Goal: Complete application form: Complete application form

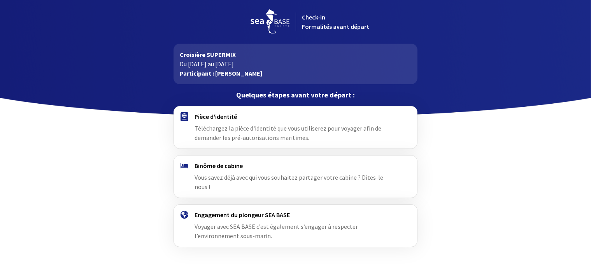
scroll to position [14, 0]
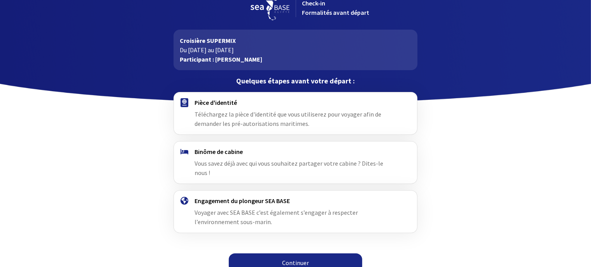
click at [275, 253] on link "Continuer" at bounding box center [295, 262] width 133 height 19
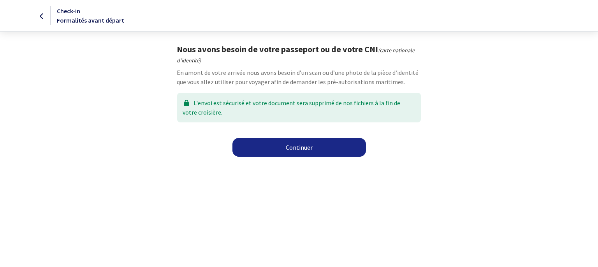
click at [318, 153] on link "Continuer" at bounding box center [298, 147] width 133 height 19
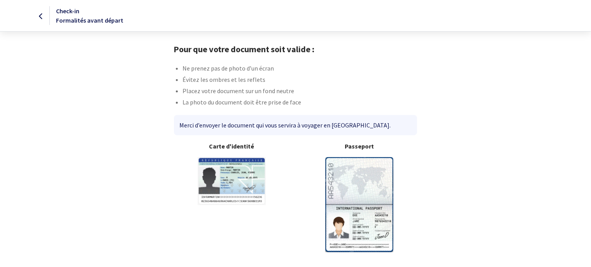
click at [126, 91] on div "Pour que votre document soit valide : Ne prenez pas de photo d’un écran Évitez …" at bounding box center [296, 148] width 440 height 208
click at [368, 186] on img at bounding box center [359, 204] width 68 height 95
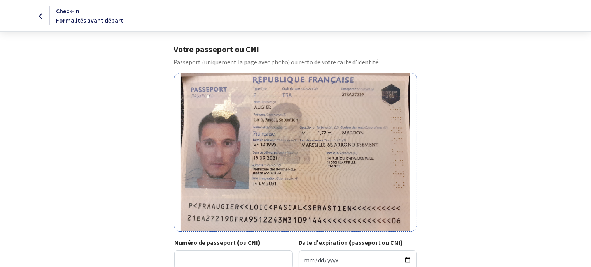
click at [142, 146] on div "Votre passeport ou CNI Passeport (uniquement la page avec photo) ou recto de vo…" at bounding box center [296, 179] width 440 height 270
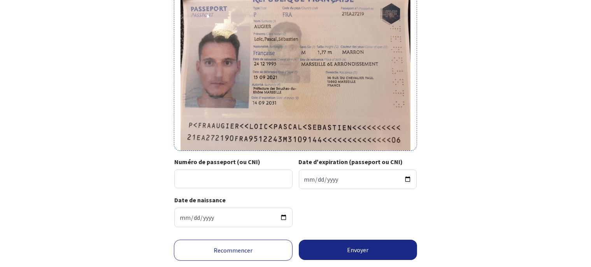
scroll to position [83, 0]
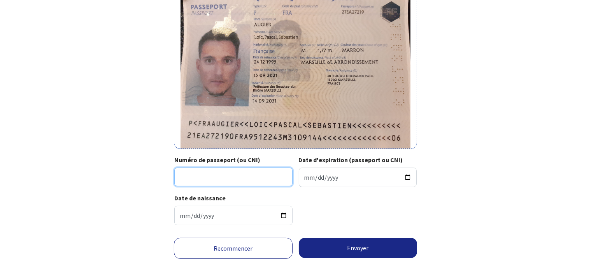
click at [235, 177] on input "Numéro de passeport (ou CNI)" at bounding box center [233, 176] width 118 height 19
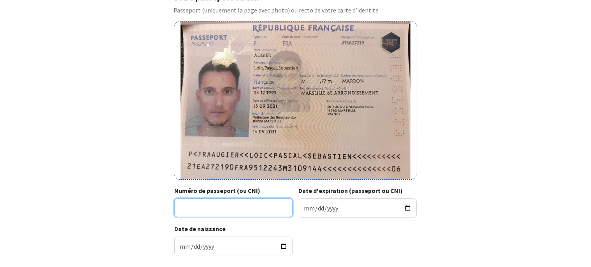
scroll to position [51, 0]
type input "21EA27219"
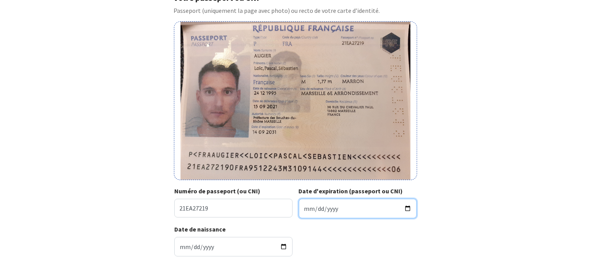
click at [312, 207] on input "Date d'expiration (passeport ou CNI)" at bounding box center [358, 207] width 118 height 19
click at [306, 207] on input "Date d'expiration (passeport ou CNI)" at bounding box center [358, 207] width 118 height 19
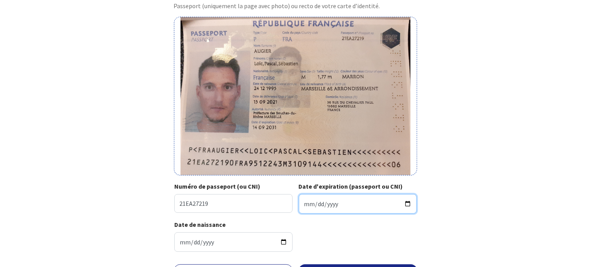
type input "2031-09-14"
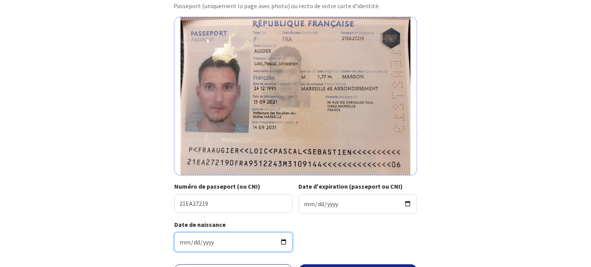
click at [212, 235] on input "1995-12-24" at bounding box center [233, 241] width 118 height 19
click at [371, 232] on div "Date de naissance 1995-12-24" at bounding box center [295, 239] width 242 height 38
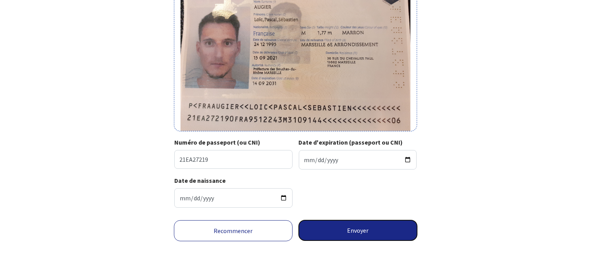
click at [355, 230] on button "Envoyer" at bounding box center [358, 230] width 119 height 20
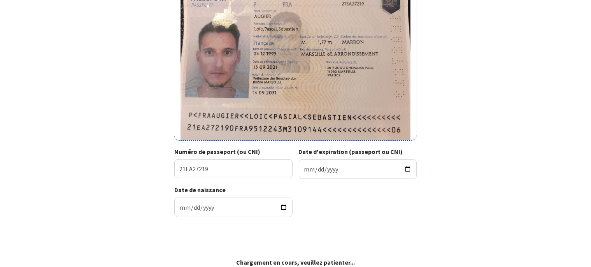
scroll to position [89, 0]
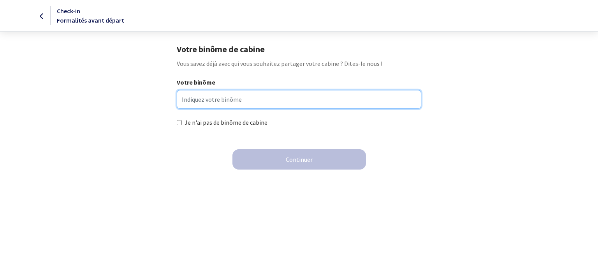
click at [234, 104] on input "Votre binôme" at bounding box center [299, 99] width 244 height 19
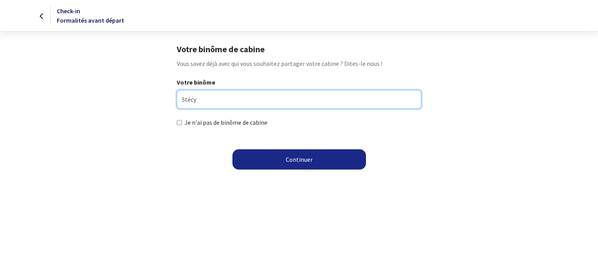
click at [229, 93] on input "Stécy" at bounding box center [299, 99] width 244 height 19
type input "Stécy Pugnetti"
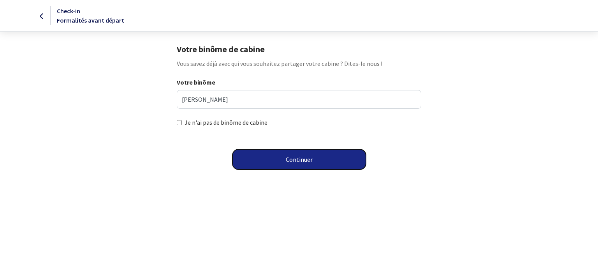
click at [283, 162] on button "Continuer" at bounding box center [298, 159] width 133 height 20
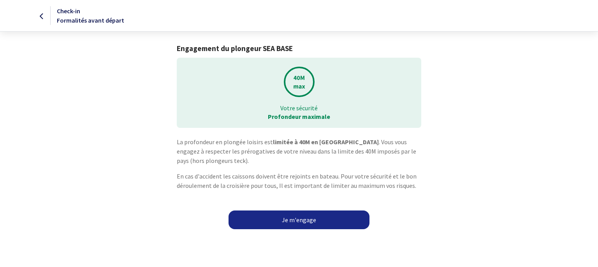
drag, startPoint x: 204, startPoint y: 47, endPoint x: 278, endPoint y: 46, distance: 74.4
click at [278, 46] on h1 "Engagement du plongeur SEA BASE" at bounding box center [299, 48] width 244 height 9
click at [297, 220] on link "Je m'engage" at bounding box center [298, 219] width 141 height 19
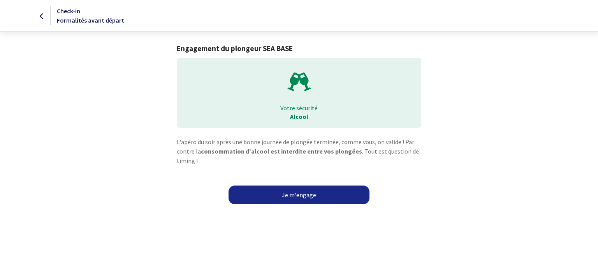
click at [300, 195] on link "Je m'engage" at bounding box center [298, 194] width 141 height 19
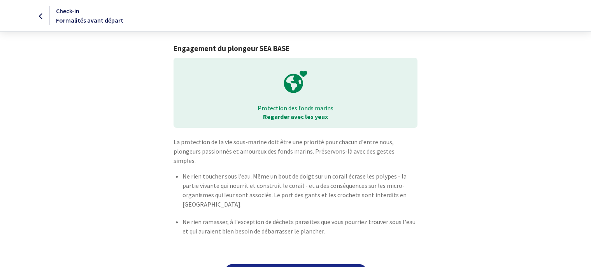
scroll to position [11, 0]
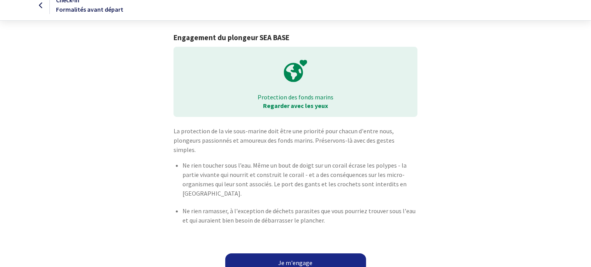
click at [271, 254] on link "Je m'engage" at bounding box center [295, 262] width 141 height 19
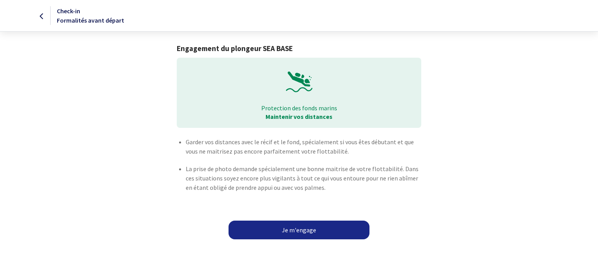
click at [272, 230] on link "Je m'engage" at bounding box center [298, 229] width 141 height 19
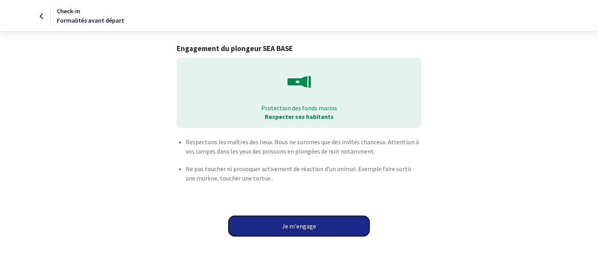
click at [279, 230] on button "Je m'engage" at bounding box center [298, 226] width 141 height 20
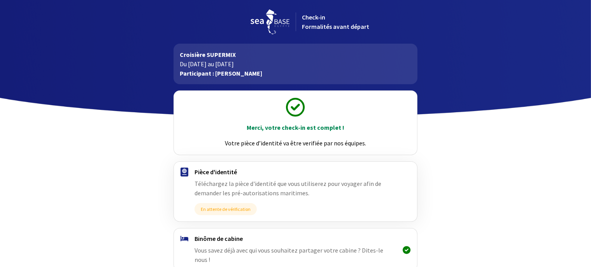
scroll to position [86, 0]
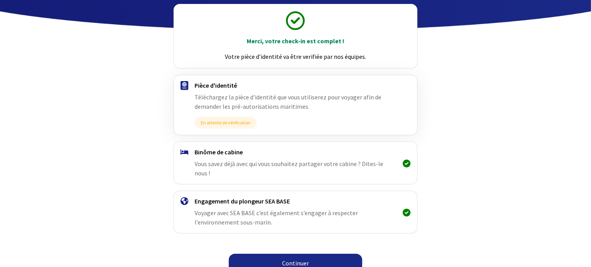
click at [272, 256] on link "Continuer" at bounding box center [295, 262] width 133 height 19
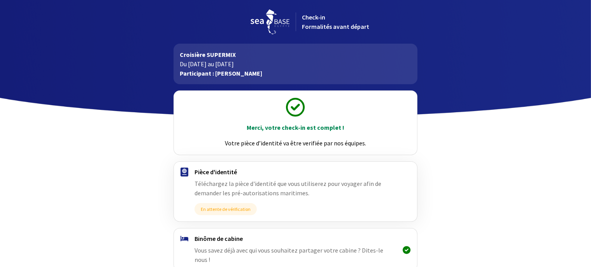
scroll to position [86, 0]
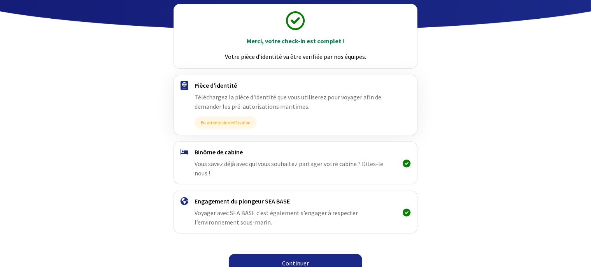
click at [298, 253] on link "Continuer" at bounding box center [295, 262] width 133 height 19
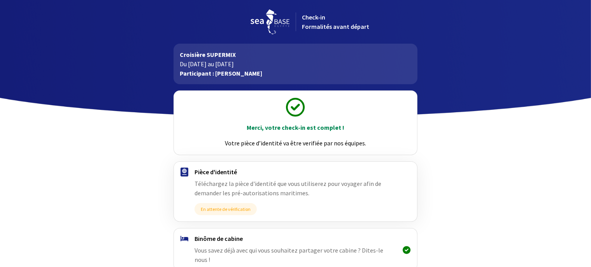
scroll to position [86, 0]
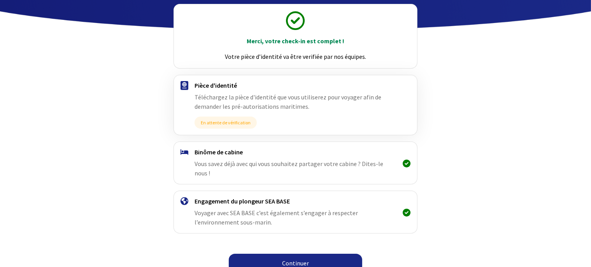
click at [287, 253] on link "Continuer" at bounding box center [295, 262] width 133 height 19
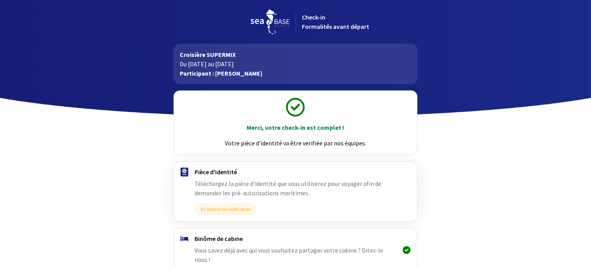
scroll to position [86, 0]
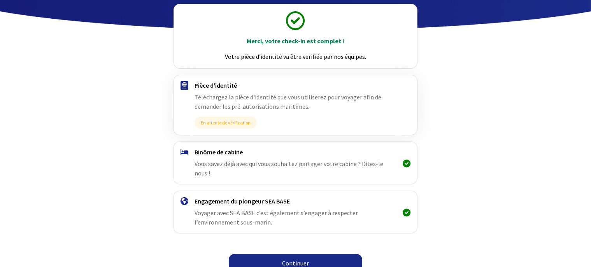
drag, startPoint x: 248, startPoint y: 57, endPoint x: 337, endPoint y: 58, distance: 89.1
click at [337, 58] on p "Votre pièce d’identité va être verifiée par nos équipes." at bounding box center [295, 56] width 229 height 9
